Goal: Task Accomplishment & Management: Manage account settings

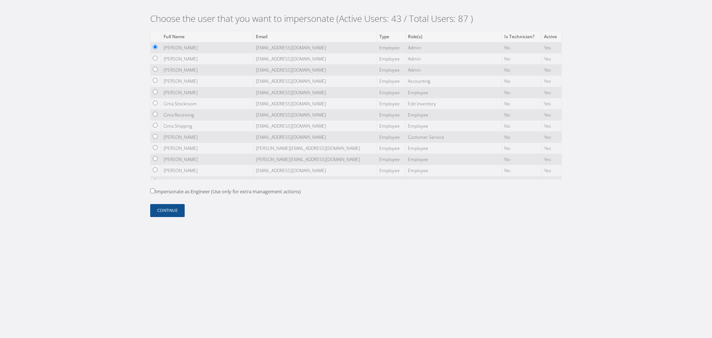
click at [156, 192] on label "Impersonate as Engineer (Use only for extra management actions)" at bounding box center [225, 191] width 151 height 7
click at [155, 192] on input "Impersonate as Engineer (Use only for extra management actions)" at bounding box center [152, 190] width 5 height 5
checkbox input "true"
click at [167, 211] on button "Continue" at bounding box center [167, 210] width 34 height 13
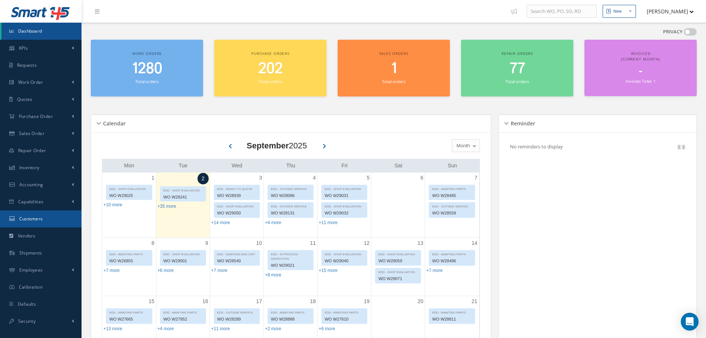
click at [47, 218] on link "Customers" at bounding box center [41, 218] width 82 height 17
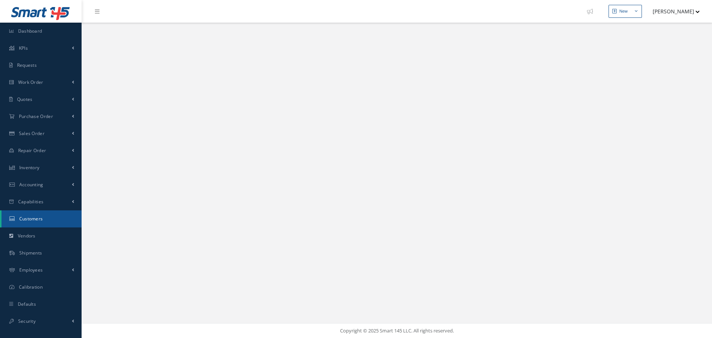
select select "25"
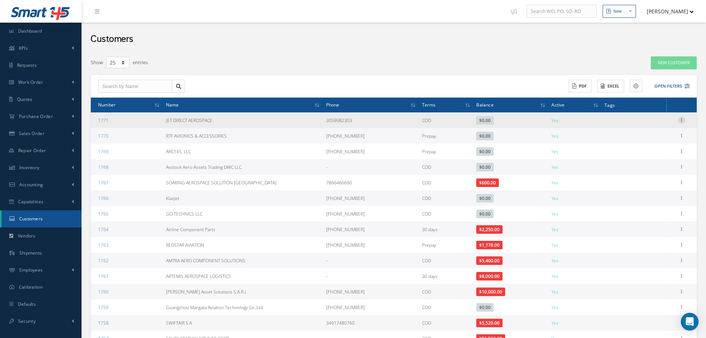
click at [684, 122] on icon at bounding box center [681, 119] width 7 height 6
click at [665, 133] on link "Edit" at bounding box center [647, 135] width 59 height 10
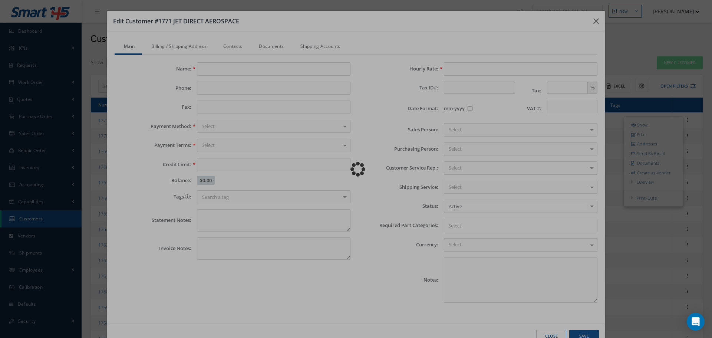
type input "JET DIRECT AEROSPACE"
type input "3059982303"
type input "0.00"
type input "100.00"
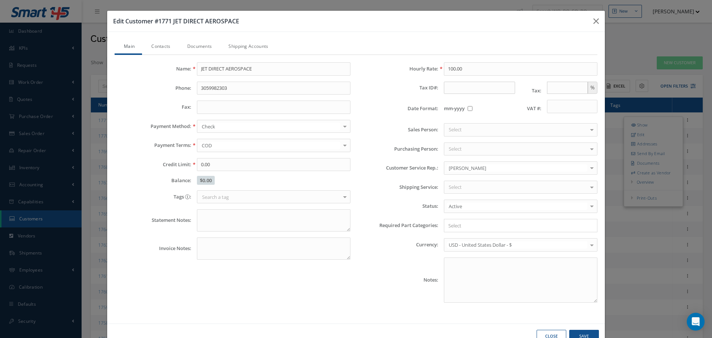
click at [248, 46] on link "Shipping Accounts" at bounding box center [247, 47] width 56 height 16
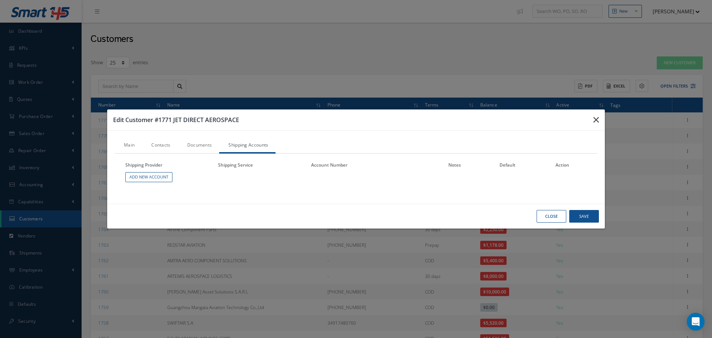
click at [595, 118] on icon "button" at bounding box center [596, 119] width 6 height 9
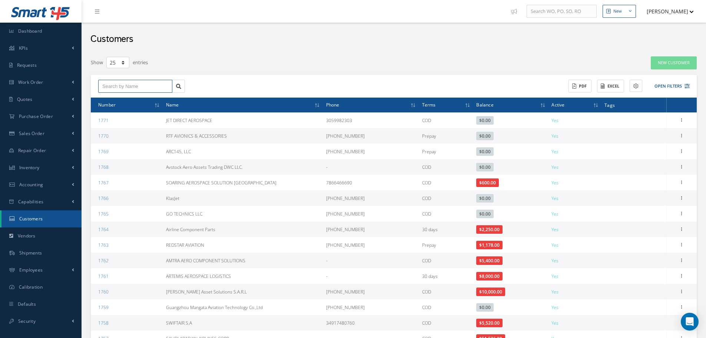
click at [146, 87] on input "text" at bounding box center [135, 86] width 74 height 13
click at [673, 86] on button "Open Filters" at bounding box center [669, 86] width 42 height 12
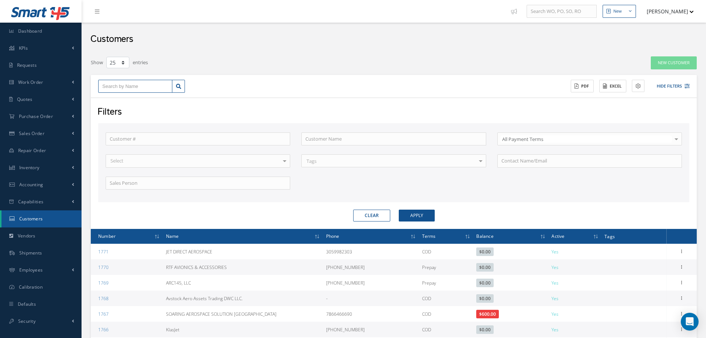
click at [110, 86] on input "text" at bounding box center [135, 86] width 74 height 13
type input "1"
type input "13"
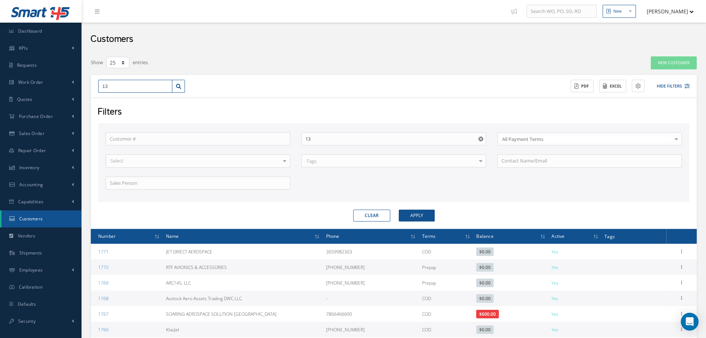
type input "131"
type input "1315"
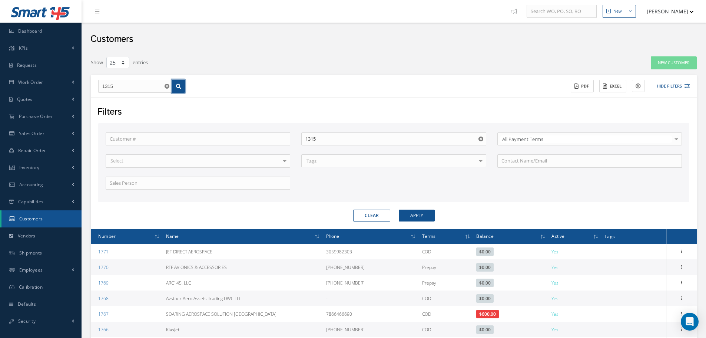
click at [179, 87] on icon at bounding box center [178, 86] width 5 height 5
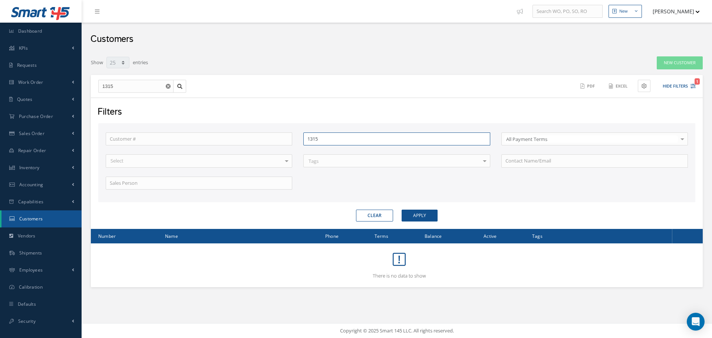
drag, startPoint x: 333, startPoint y: 137, endPoint x: 291, endPoint y: 139, distance: 42.0
click at [291, 139] on div "Customer # Customer Name 1315 All Payment Terms All Payment Terms COD Prepay 30…" at bounding box center [396, 165] width 593 height 66
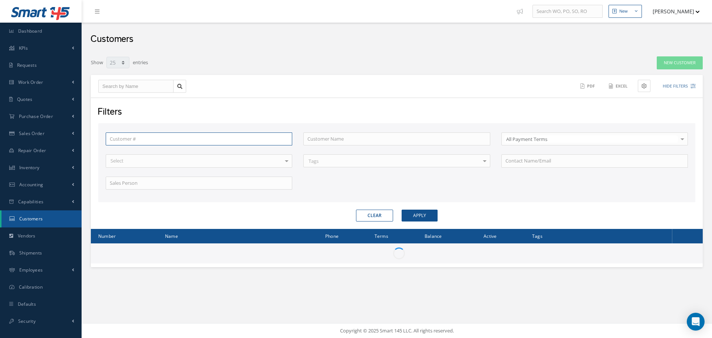
click at [185, 140] on input "text" at bounding box center [199, 138] width 186 height 13
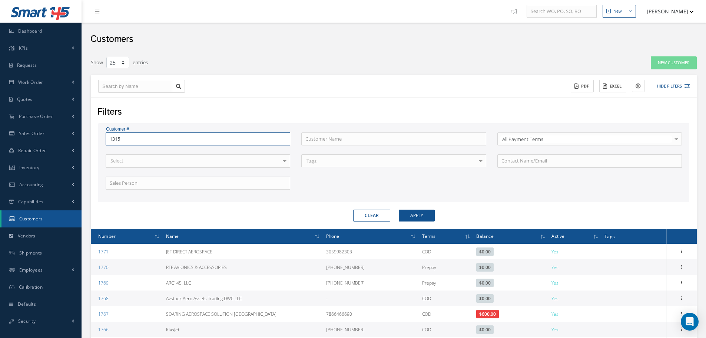
type input "1315"
click at [431, 213] on button "Apply" at bounding box center [417, 215] width 36 height 12
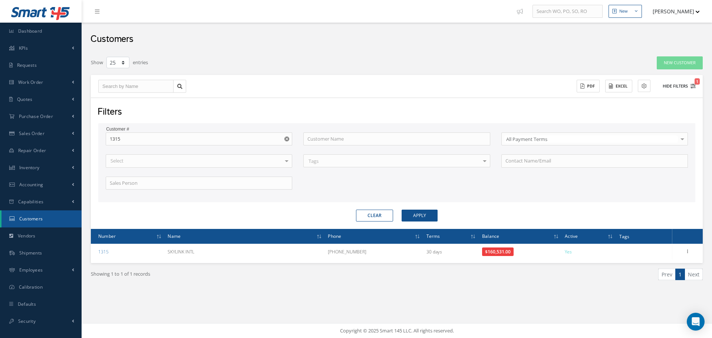
click at [685, 86] on button "Hide Filters 1" at bounding box center [676, 86] width 40 height 12
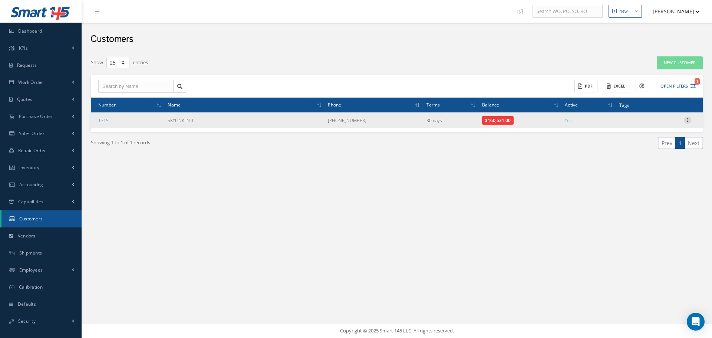
click at [687, 121] on icon at bounding box center [687, 119] width 7 height 6
click at [648, 133] on link "Edit" at bounding box center [653, 135] width 59 height 10
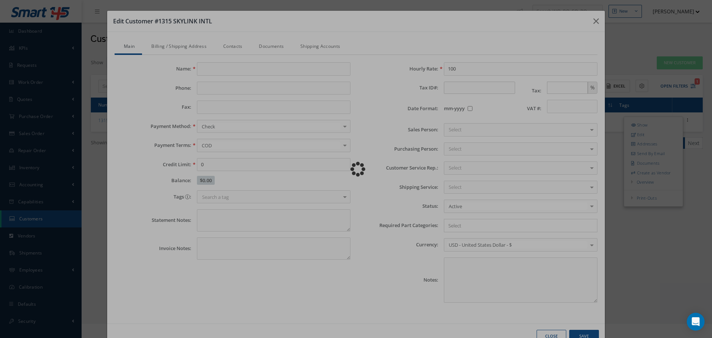
type input "SKYLINK INTL"
type input "[PHONE_NUMBER]"
type input "5000.00"
type input "100.00"
checkbox input "false"
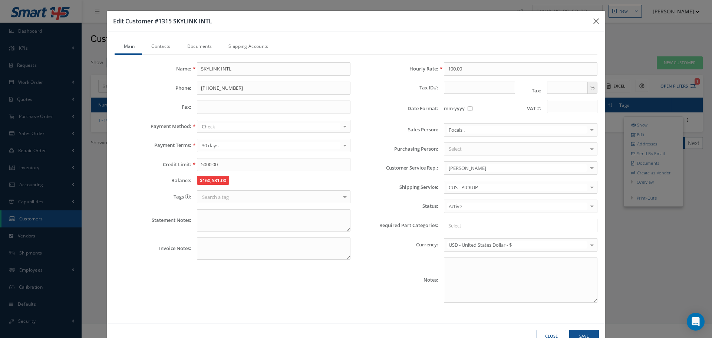
click at [252, 44] on link "Shipping Accounts" at bounding box center [247, 47] width 56 height 16
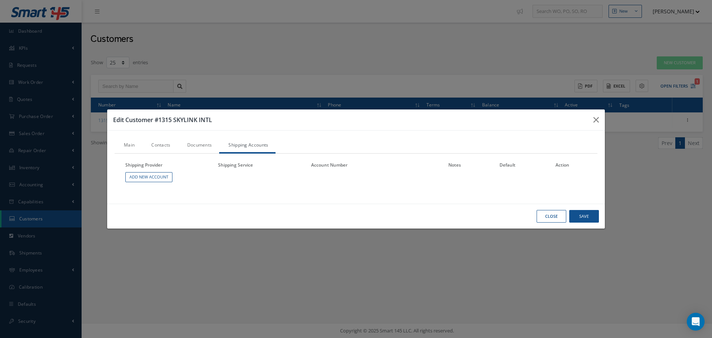
click at [130, 150] on link "Main" at bounding box center [128, 146] width 27 height 16
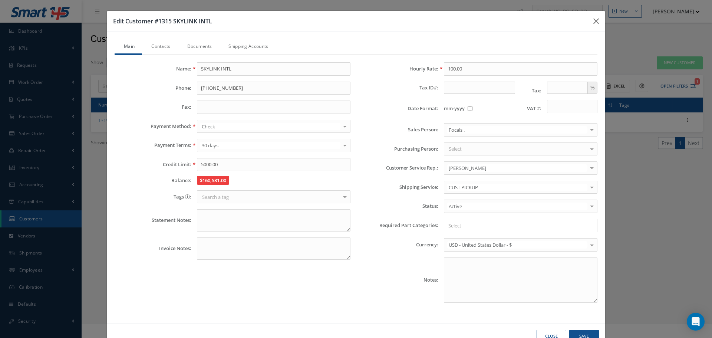
click at [258, 46] on link "Shipping Accounts" at bounding box center [247, 47] width 56 height 16
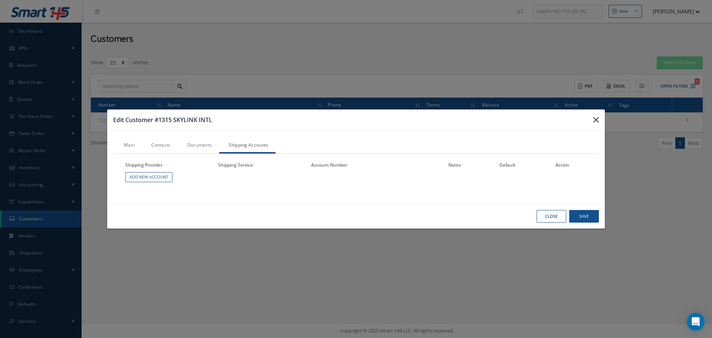
click at [594, 122] on icon "button" at bounding box center [596, 119] width 6 height 9
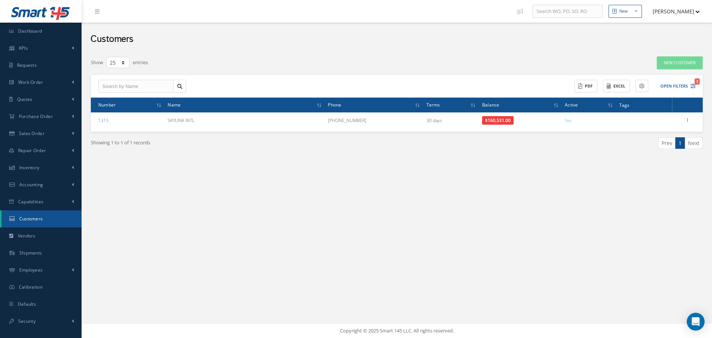
click at [666, 13] on button "[PERSON_NAME]" at bounding box center [672, 11] width 54 height 14
click at [667, 73] on link "Impersonate User" at bounding box center [669, 75] width 59 height 13
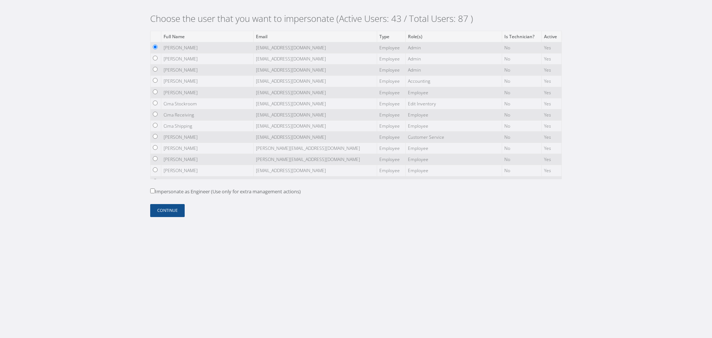
scroll to position [177, 0]
click at [156, 103] on input "radio" at bounding box center [155, 104] width 5 height 5
radio input "true"
click at [175, 208] on button "Continue" at bounding box center [167, 210] width 34 height 13
